Goal: Navigation & Orientation: Find specific page/section

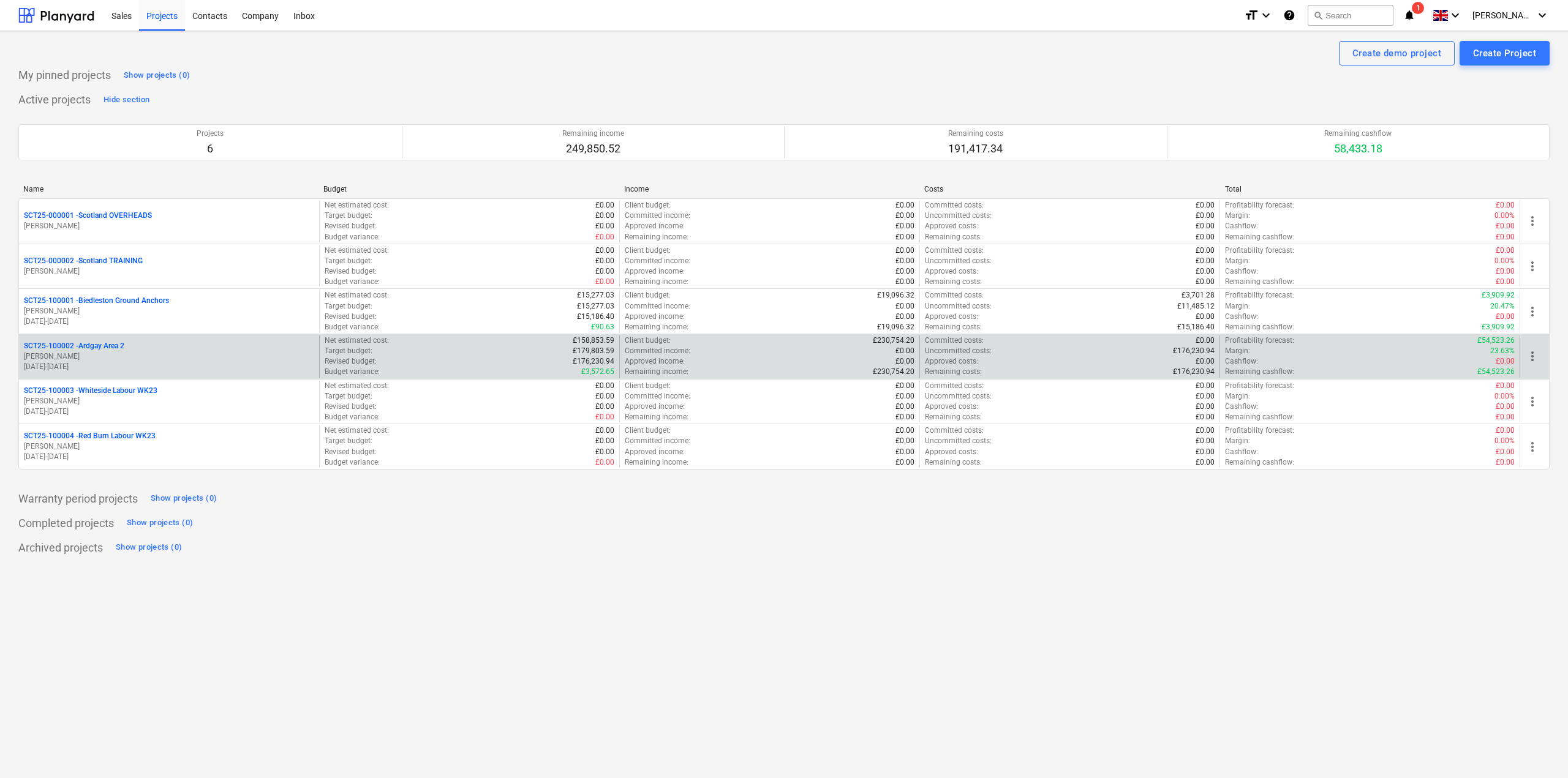
click at [52, 343] on p "SCT25-100002 - [GEOGRAPHIC_DATA] Area 2" at bounding box center [74, 346] width 100 height 11
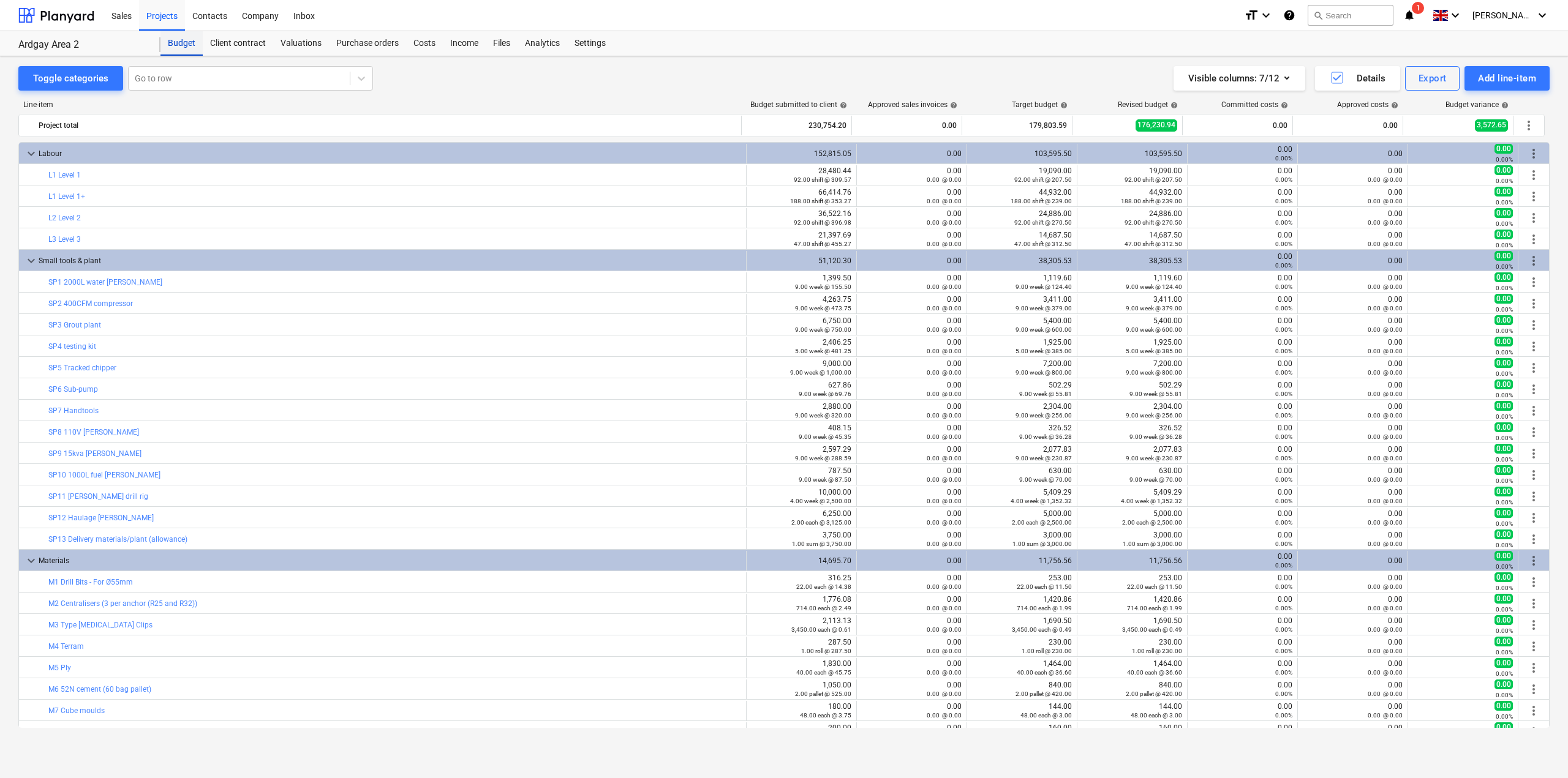
click at [182, 51] on div "Budget" at bounding box center [182, 43] width 42 height 24
click at [168, 24] on div "Projects" at bounding box center [162, 15] width 46 height 31
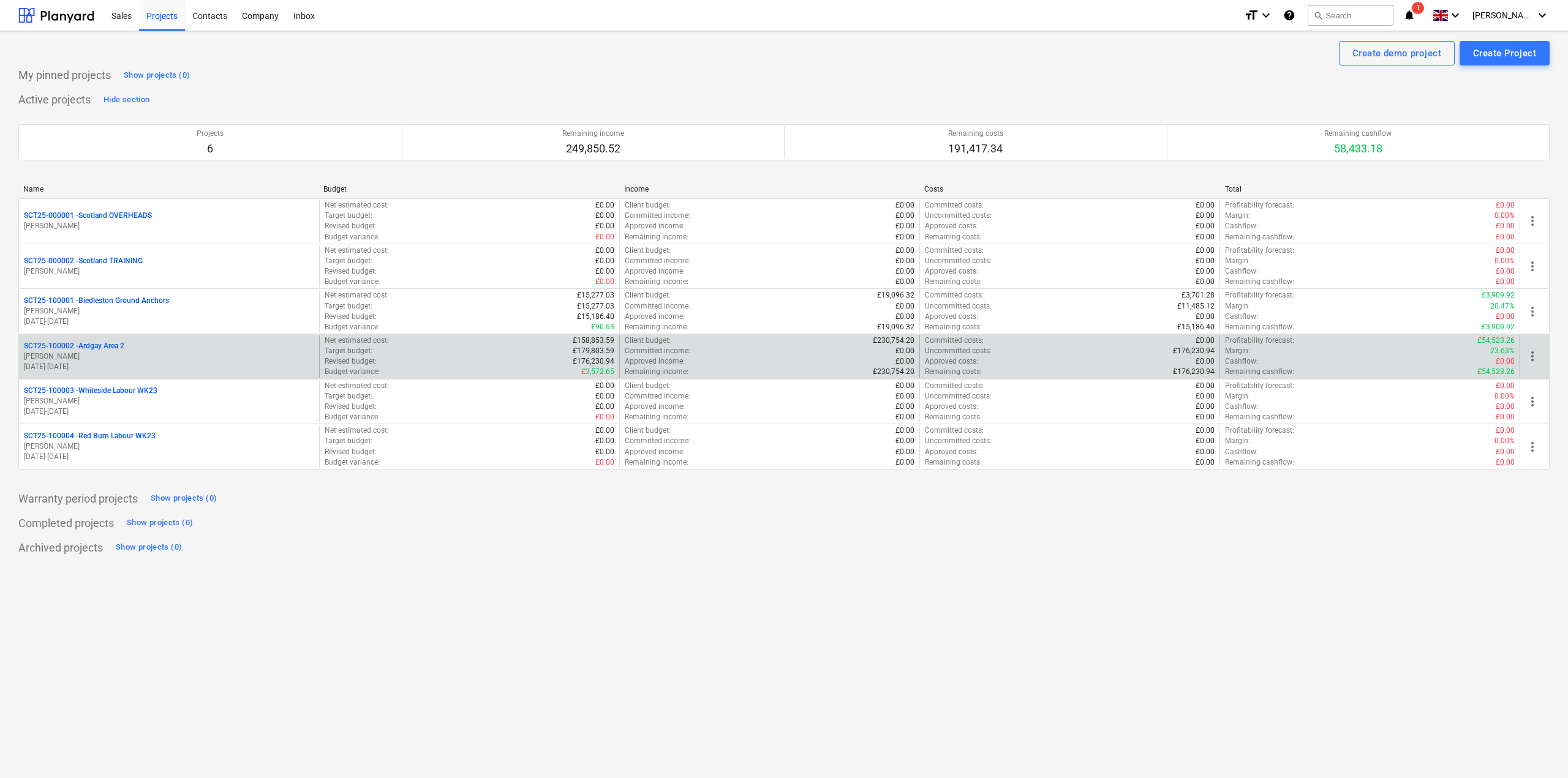
click at [105, 343] on p "SCT25-100002 - [GEOGRAPHIC_DATA] Area 2" at bounding box center [74, 346] width 100 height 11
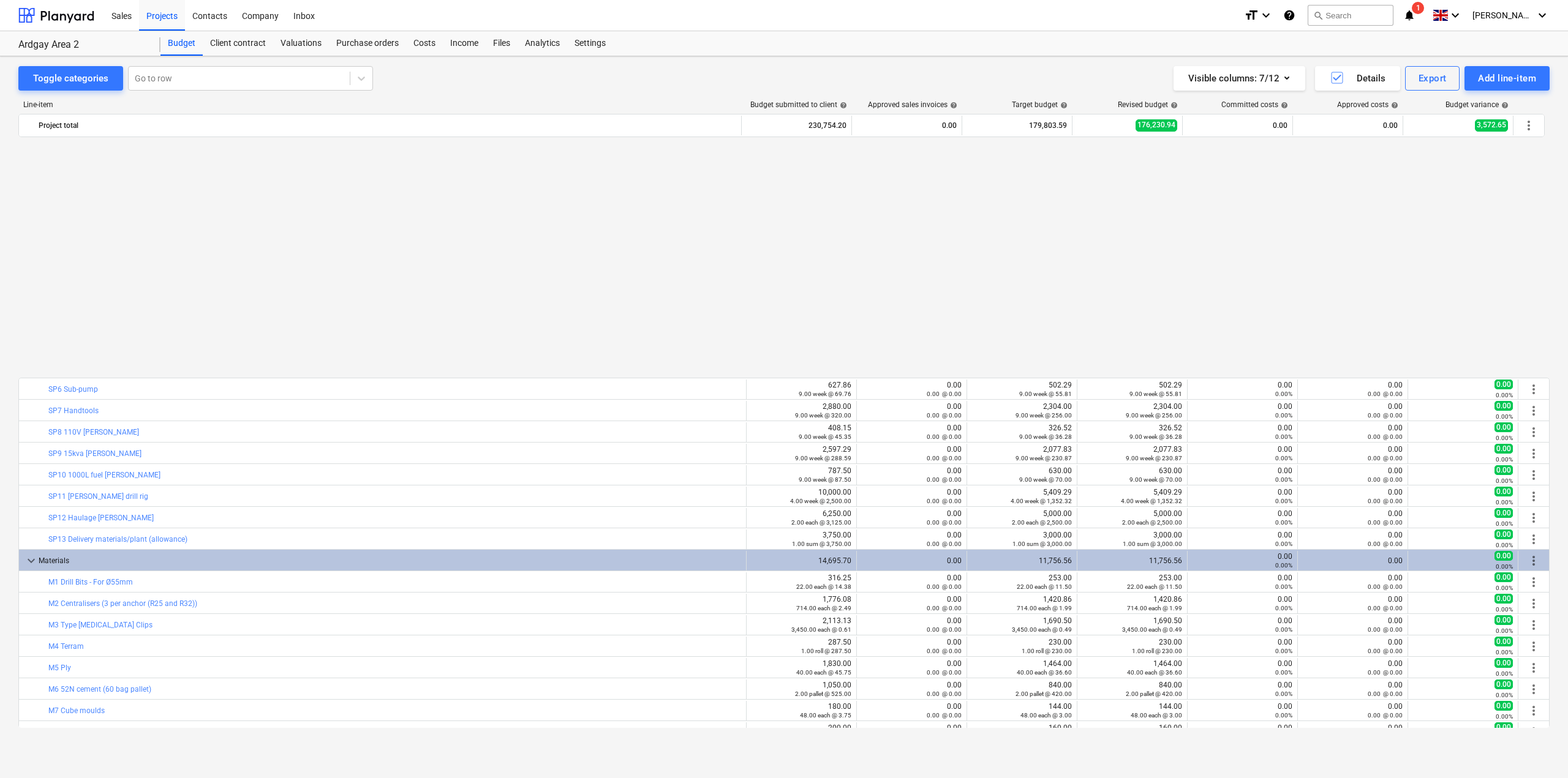
scroll to position [271, 0]
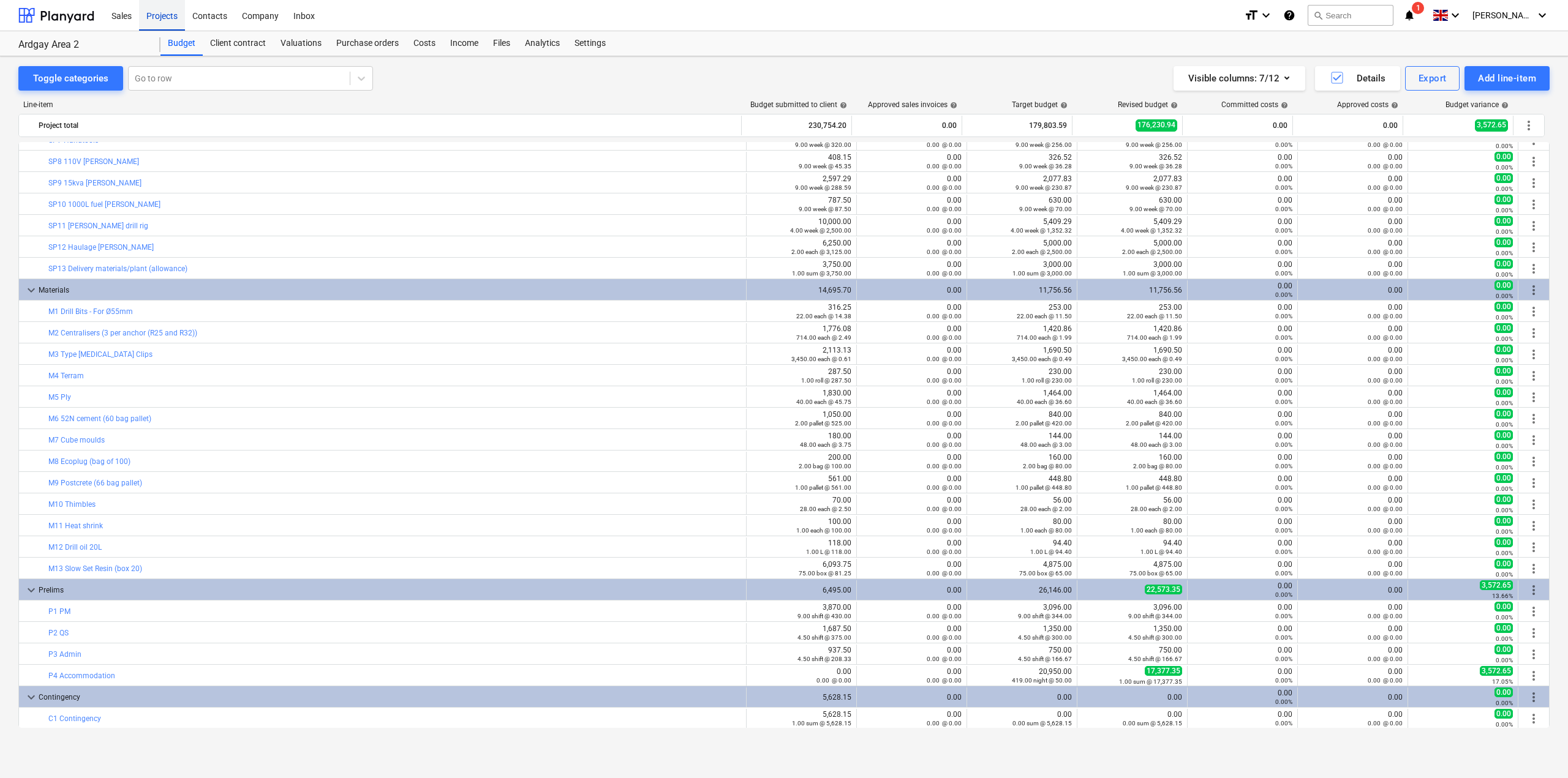
click at [159, 19] on div "Projects" at bounding box center [162, 15] width 46 height 31
